Goal: Information Seeking & Learning: Learn about a topic

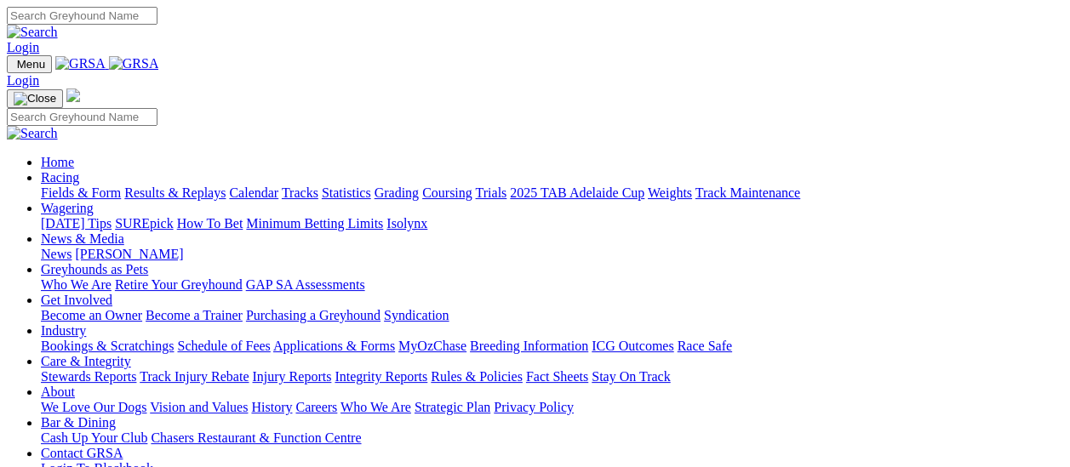
click at [87, 186] on link "Fields & Form" at bounding box center [81, 193] width 80 height 14
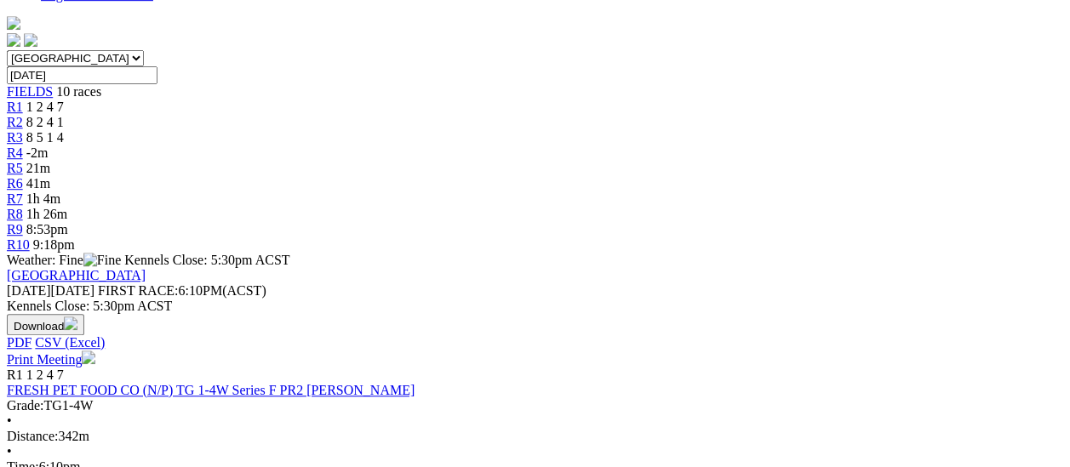
scroll to position [681, 0]
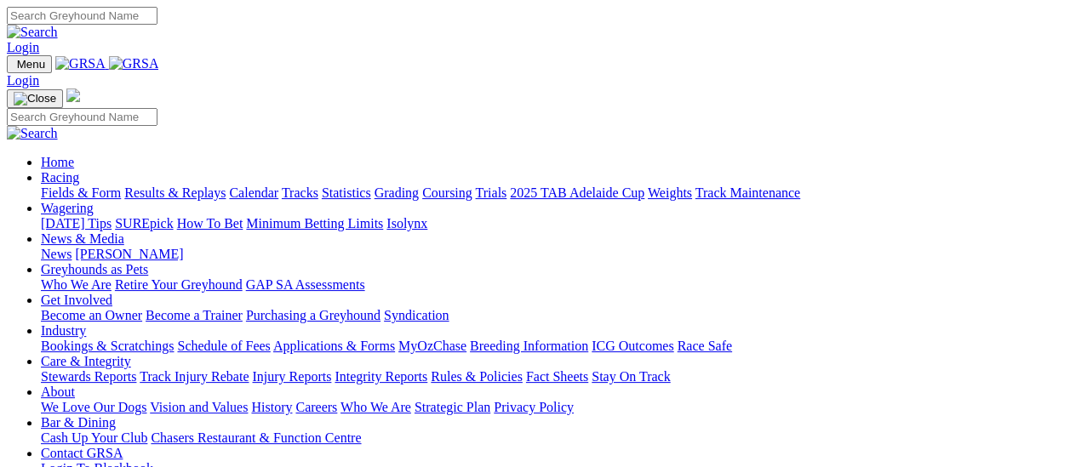
click at [90, 186] on link "Fields & Form" at bounding box center [81, 193] width 80 height 14
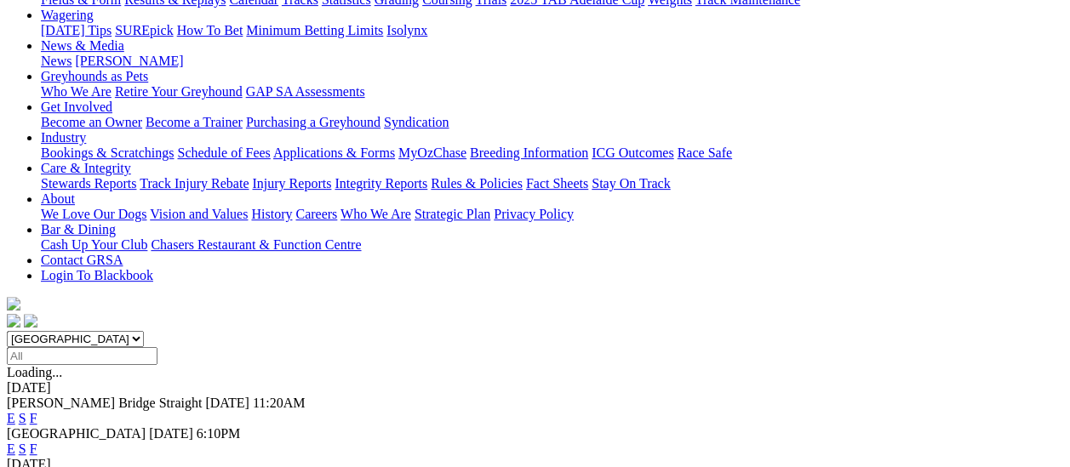
scroll to position [255, 0]
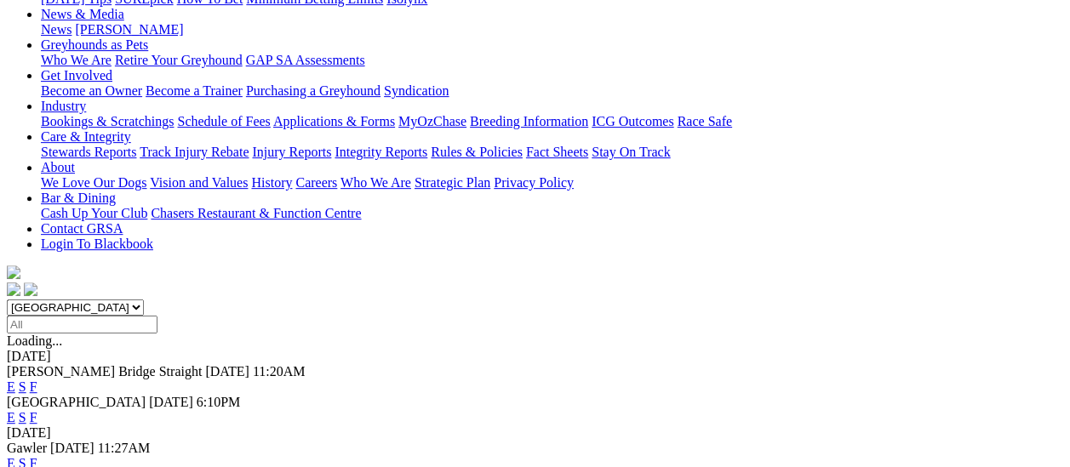
click at [37, 410] on link "F" at bounding box center [34, 417] width 8 height 14
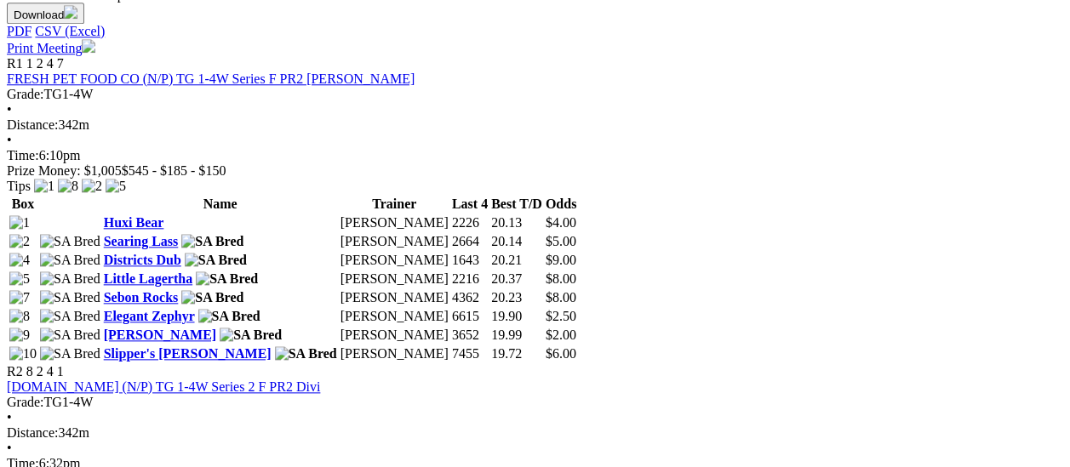
scroll to position [851, 0]
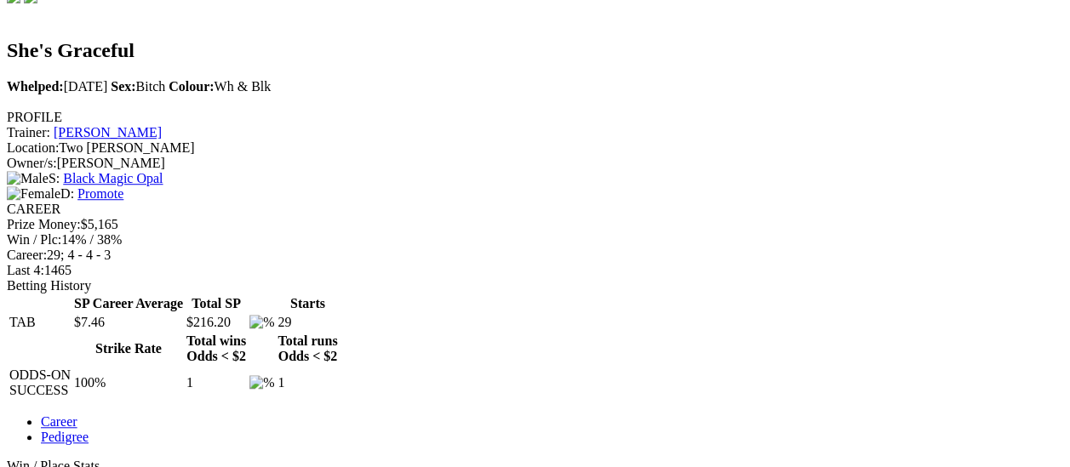
scroll to position [511, 0]
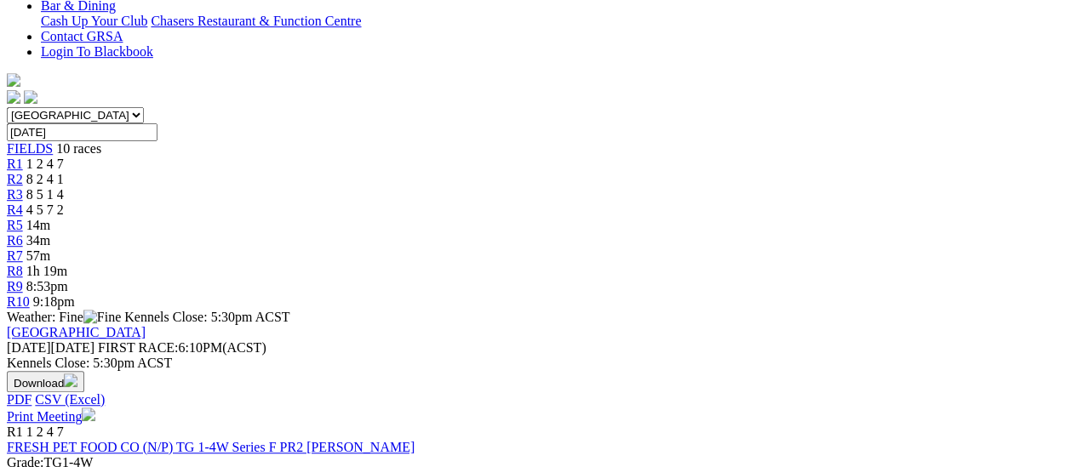
scroll to position [340, 0]
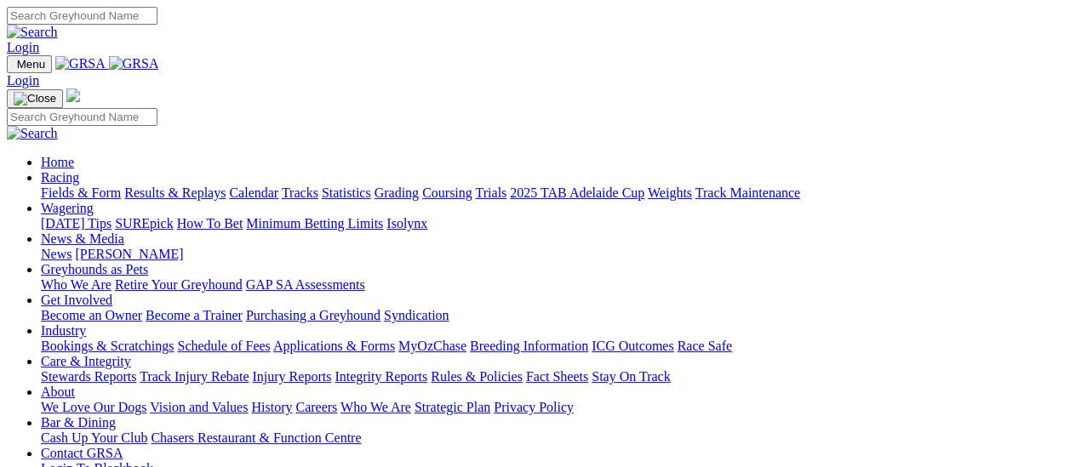
click at [101, 186] on link "Fields & Form" at bounding box center [81, 193] width 80 height 14
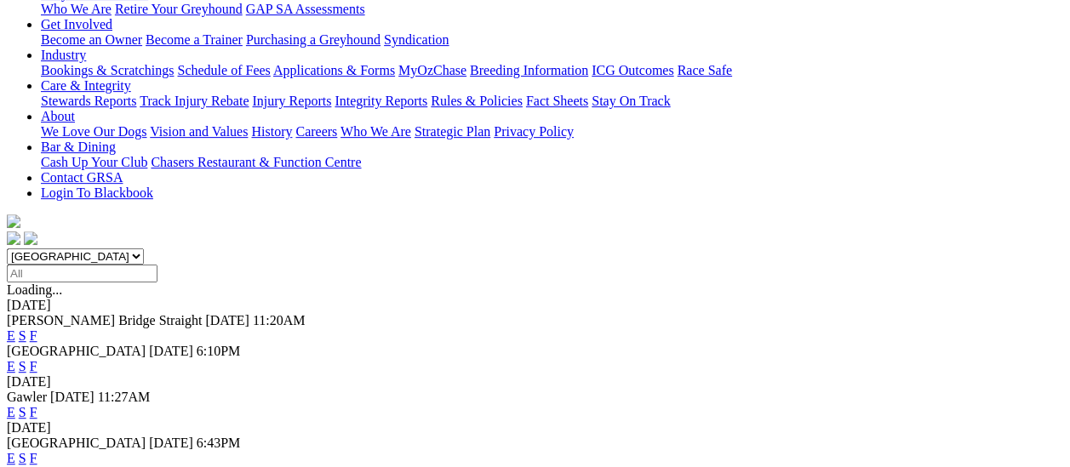
scroll to position [255, 0]
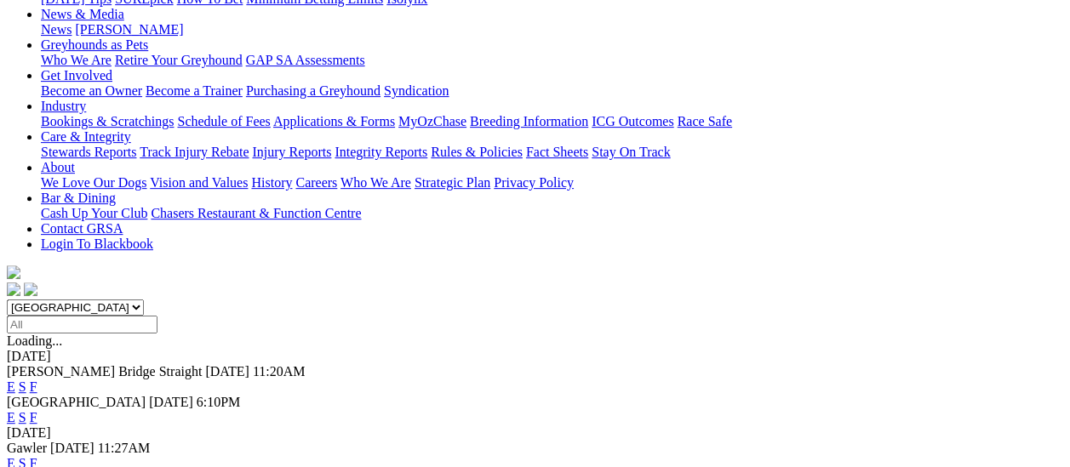
click at [37, 410] on link "F" at bounding box center [34, 417] width 8 height 14
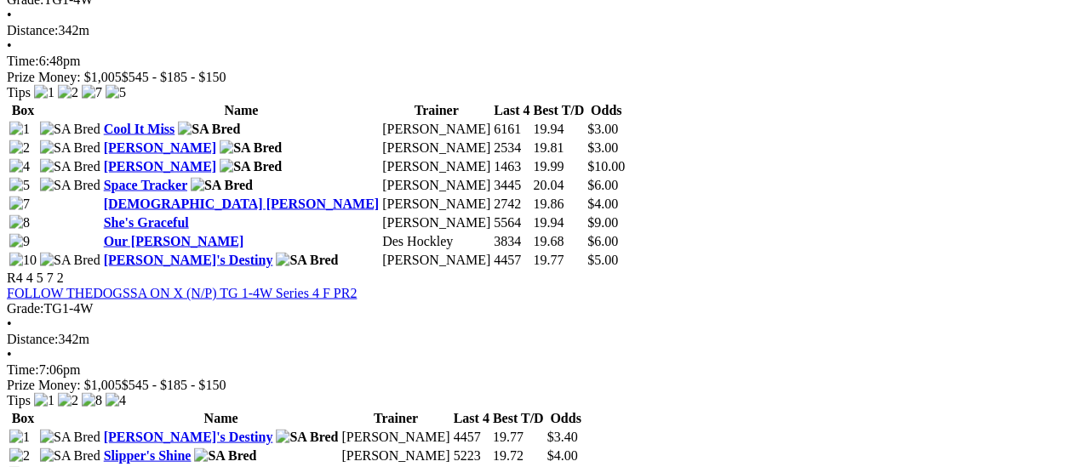
scroll to position [1617, 0]
